Goal: Information Seeking & Learning: Learn about a topic

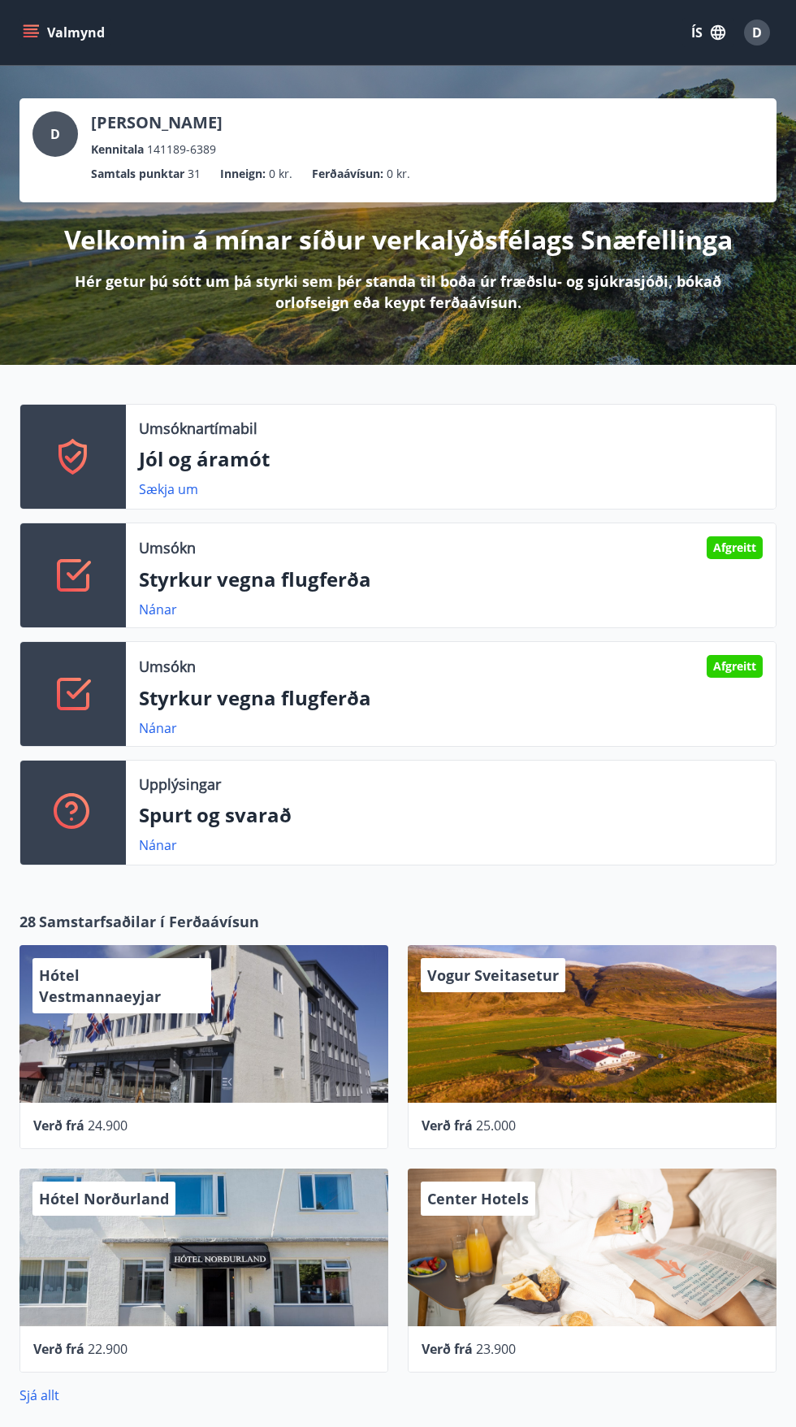
click at [693, 26] on button "ÍS" at bounding box center [708, 32] width 52 height 29
click at [504, 100] on span "English" at bounding box center [514, 102] width 40 height 15
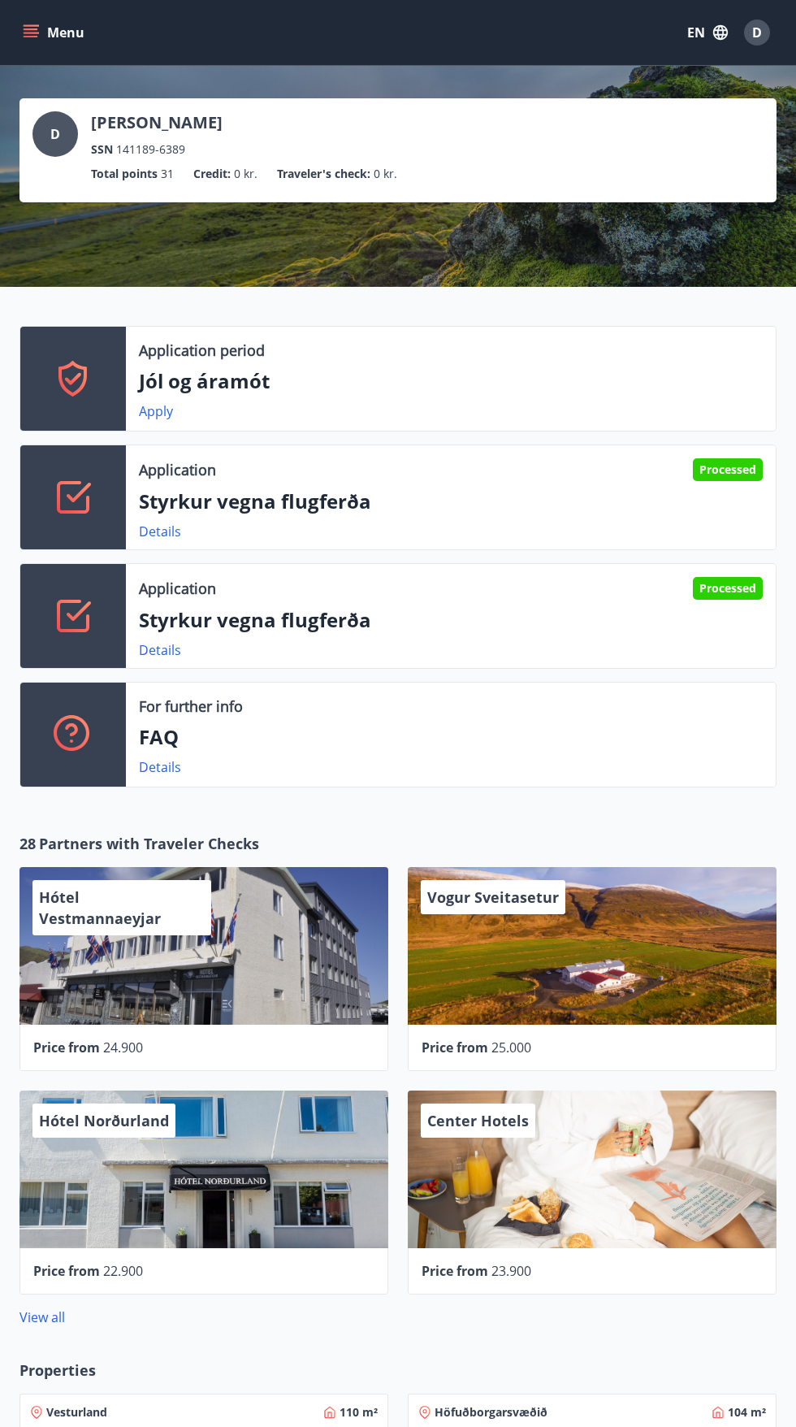
click at [31, 32] on icon "menu" at bounding box center [33, 33] width 18 height 2
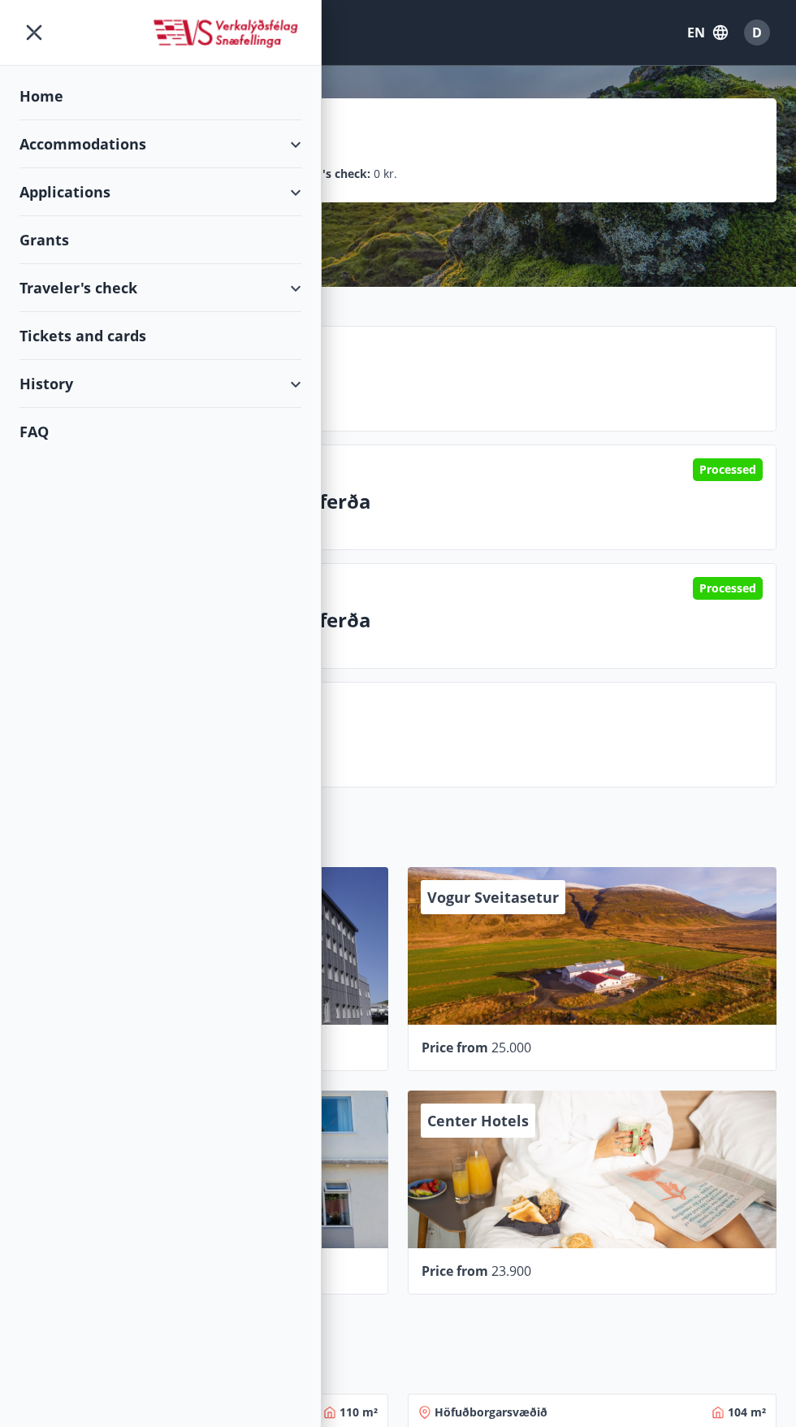
click at [37, 244] on div "Grants" at bounding box center [160, 240] width 282 height 48
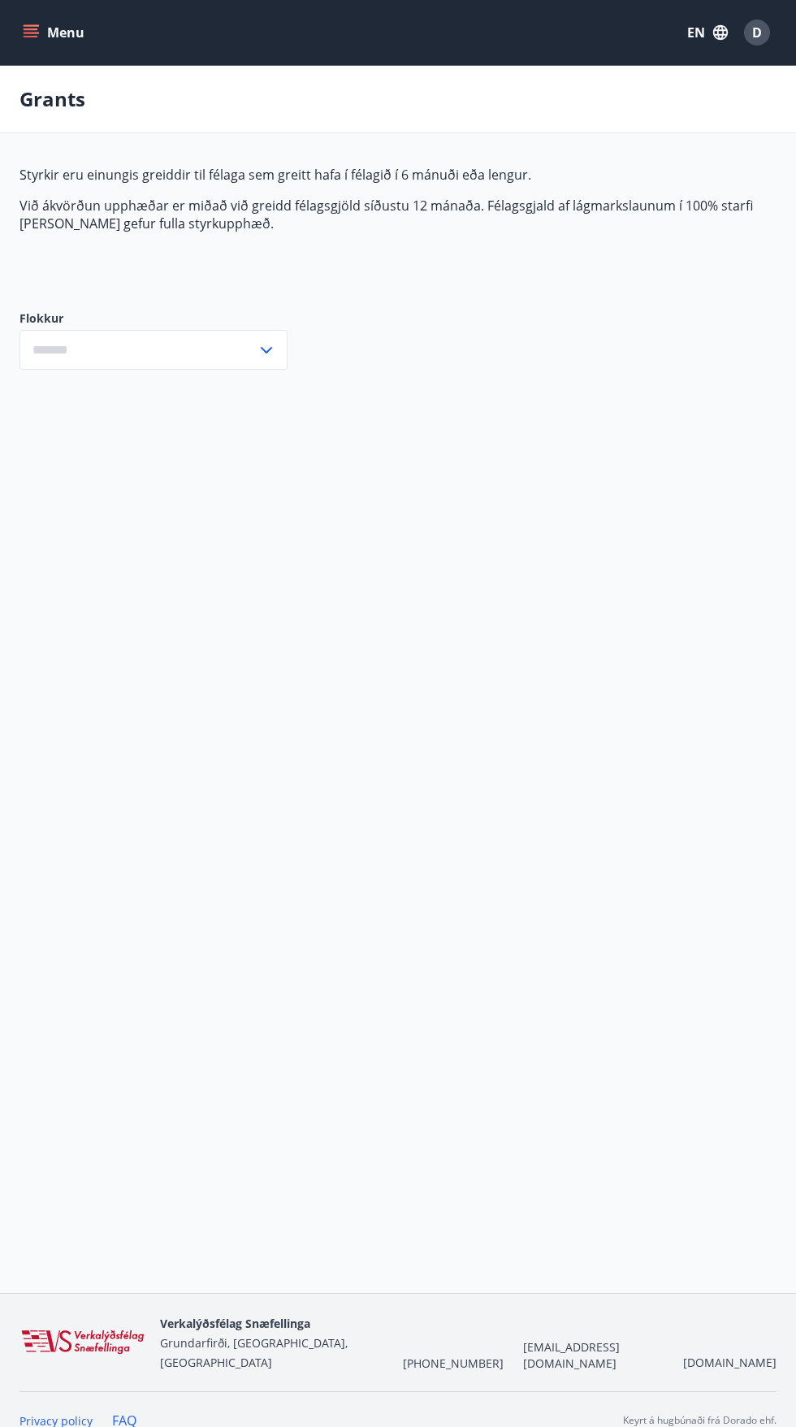
type input "***"
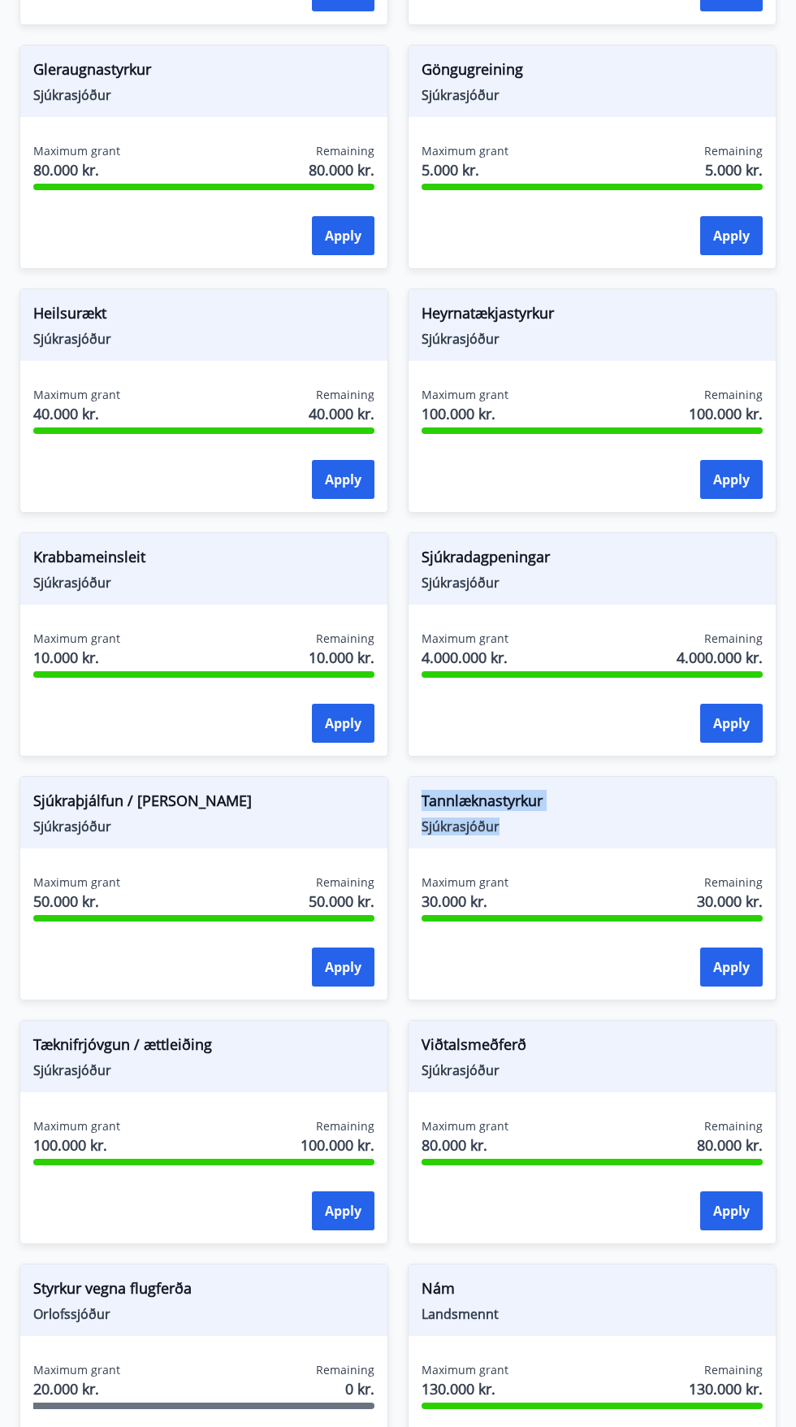
scroll to position [843, 0]
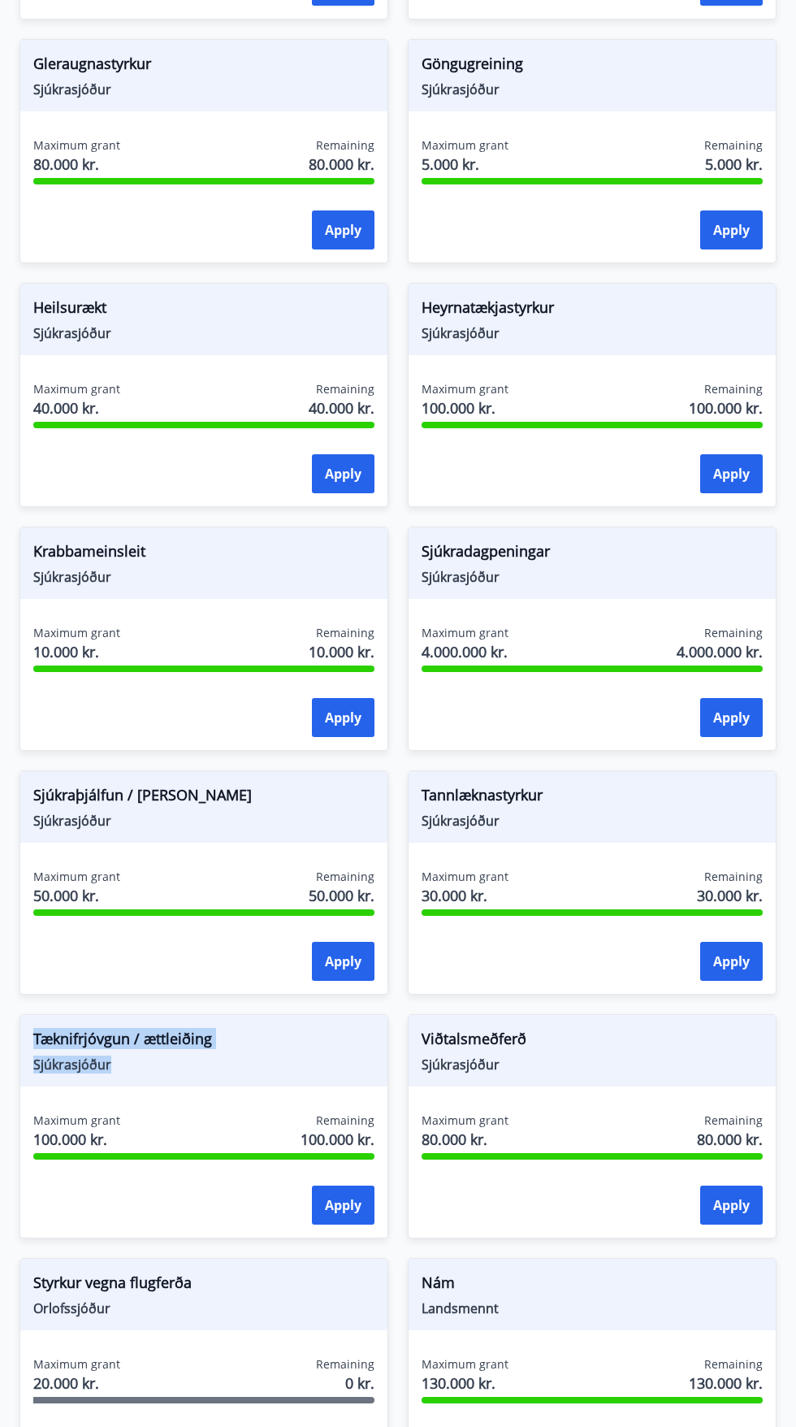
click at [668, 1038] on span "Viðtalsmeðferð" at bounding box center [592, 1042] width 341 height 28
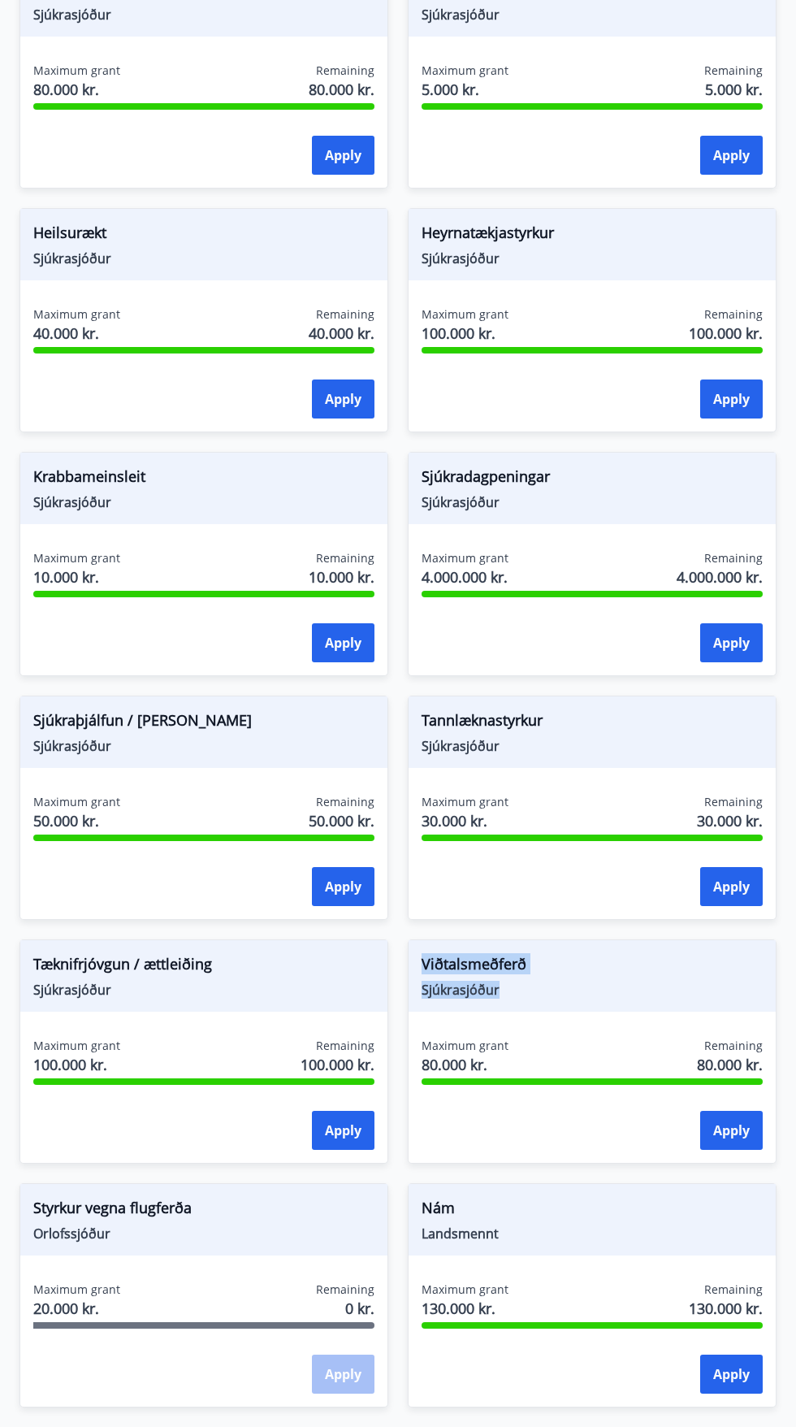
scroll to position [929, 0]
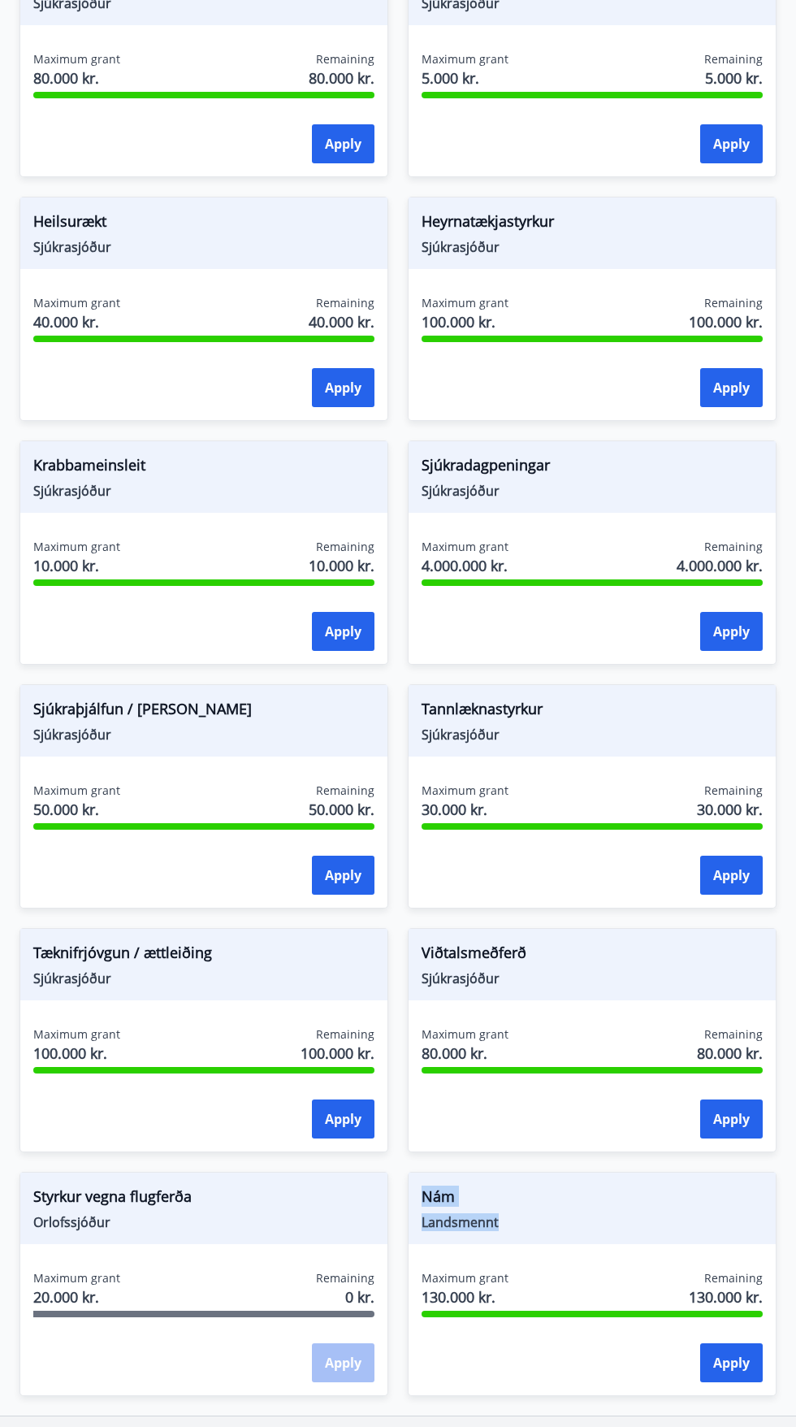
click at [253, 933] on div "Tæknifrjóvgun / ættleiðing Sjúkrasjóður" at bounding box center [203, 964] width 367 height 71
